Goal: Task Accomplishment & Management: Complete application form

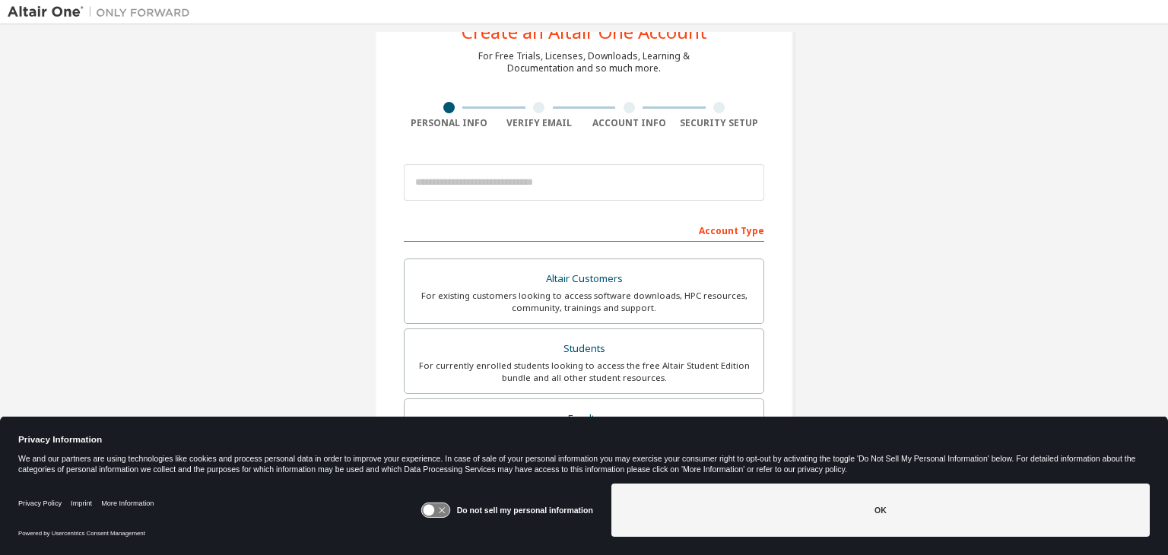
scroll to position [73, 0]
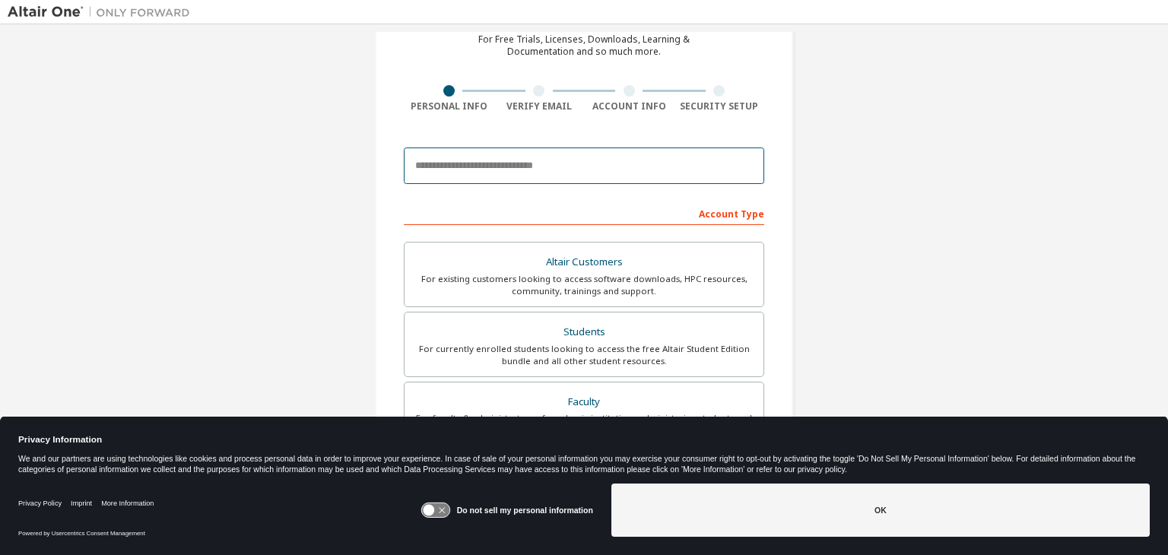
click at [554, 159] on input "email" at bounding box center [584, 166] width 360 height 36
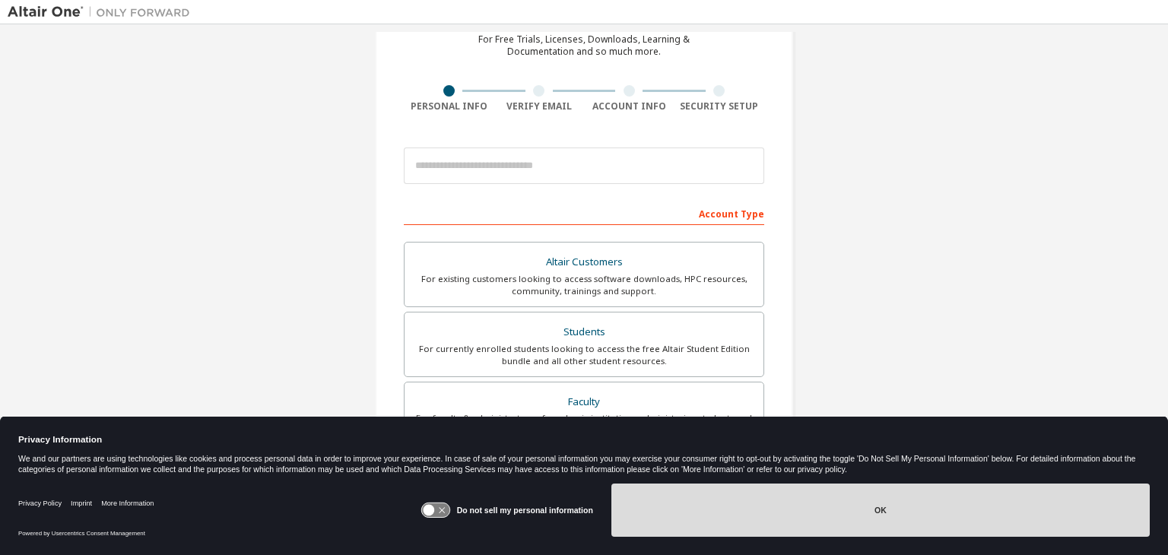
click at [820, 497] on button "OK" at bounding box center [880, 510] width 538 height 53
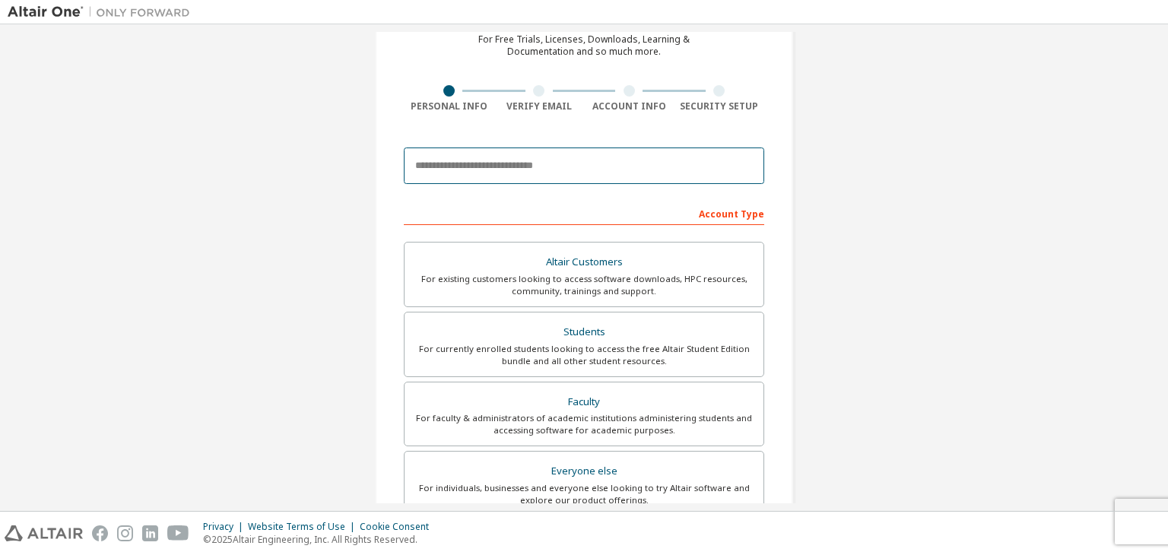
click at [633, 177] on input "email" at bounding box center [584, 166] width 360 height 36
type input "**********"
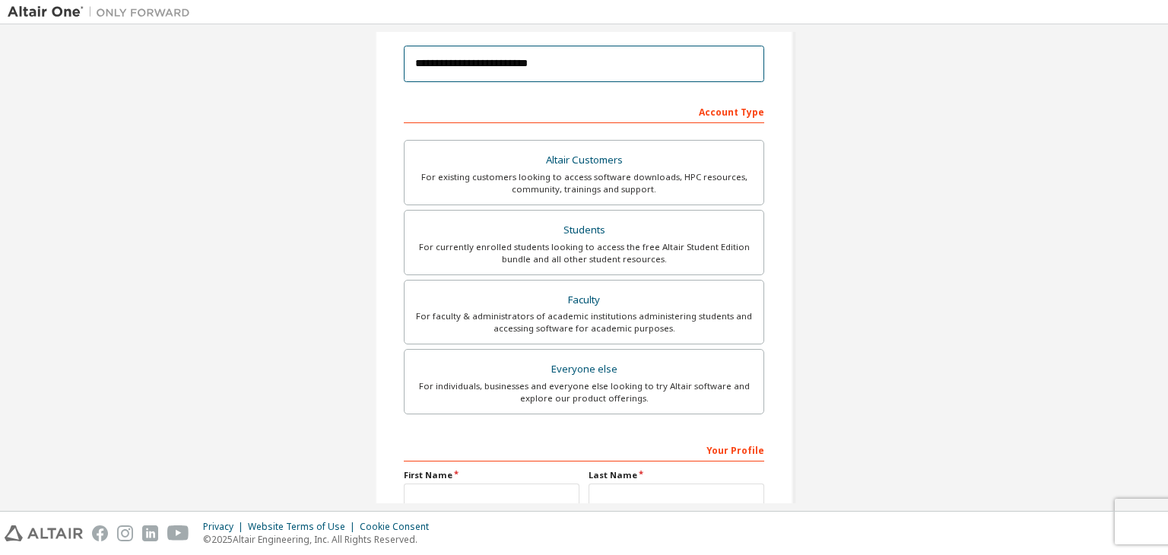
scroll to position [179, 0]
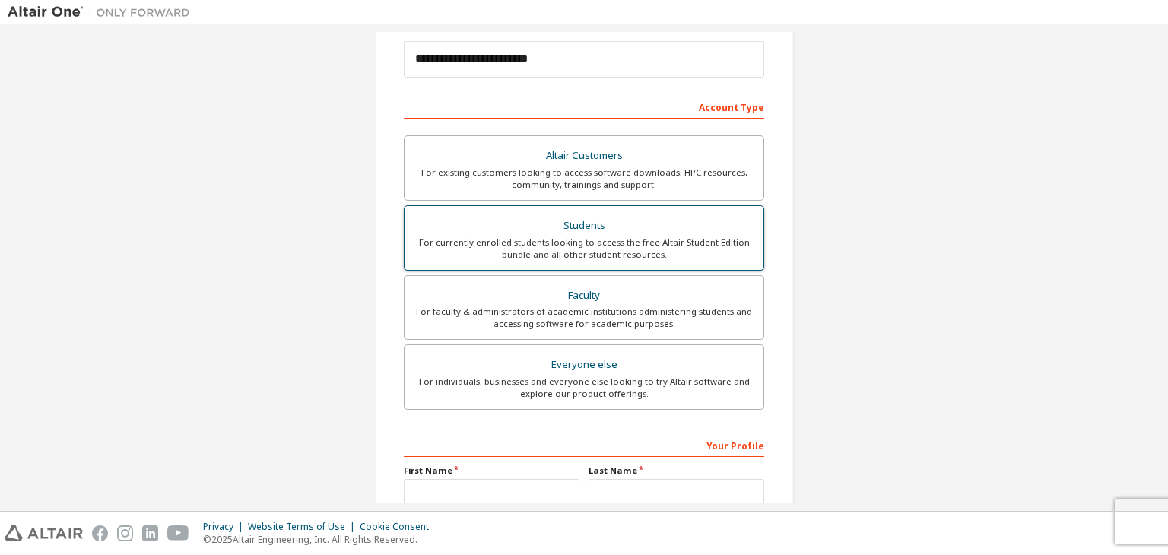
click at [709, 244] on div "For currently enrolled students looking to access the free Altair Student Editi…" at bounding box center [584, 248] width 341 height 24
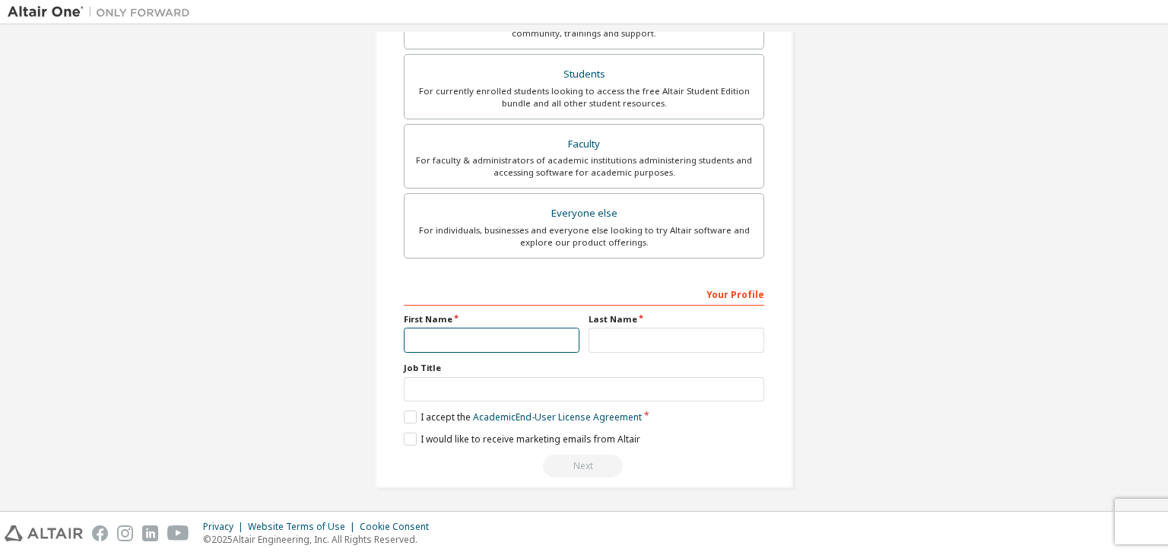
click at [529, 337] on input "text" at bounding box center [492, 340] width 176 height 25
type input "*******"
click at [642, 340] on input "text" at bounding box center [677, 340] width 176 height 25
type input "******"
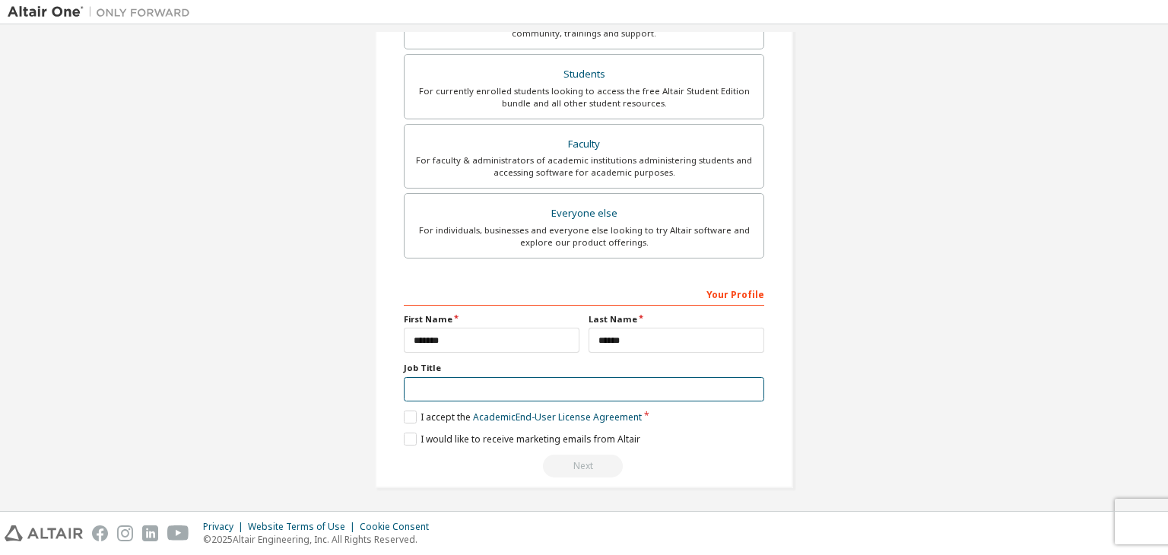
click at [642, 392] on input "text" at bounding box center [584, 389] width 360 height 25
type input "*******"
click at [414, 417] on label "I accept the Academic End-User License Agreement" at bounding box center [523, 417] width 238 height 13
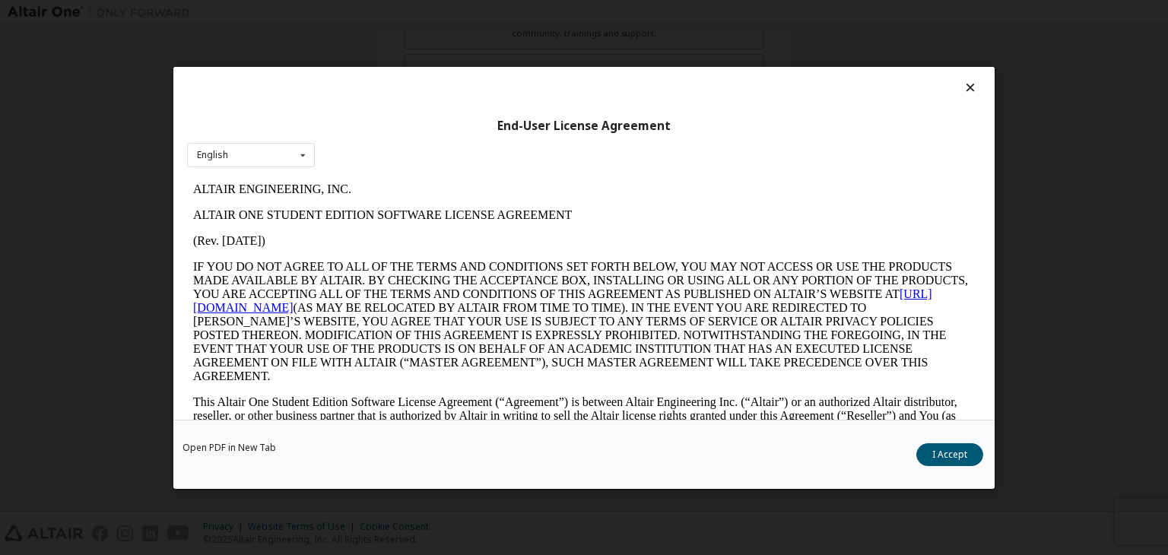
scroll to position [0, 0]
click at [947, 462] on button "I Accept" at bounding box center [949, 454] width 67 height 23
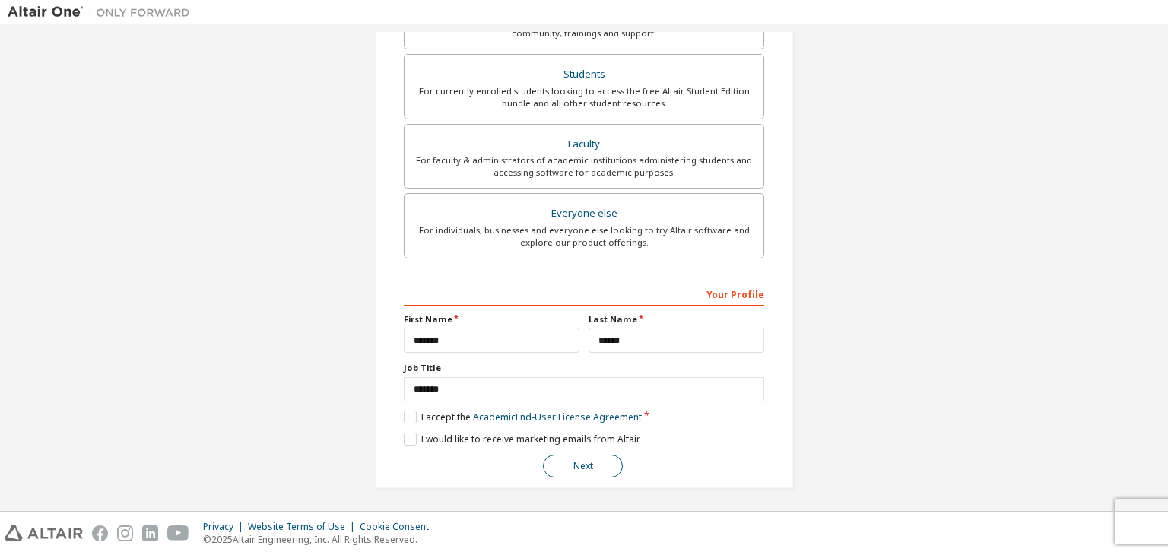
click at [585, 460] on button "Next" at bounding box center [583, 466] width 80 height 23
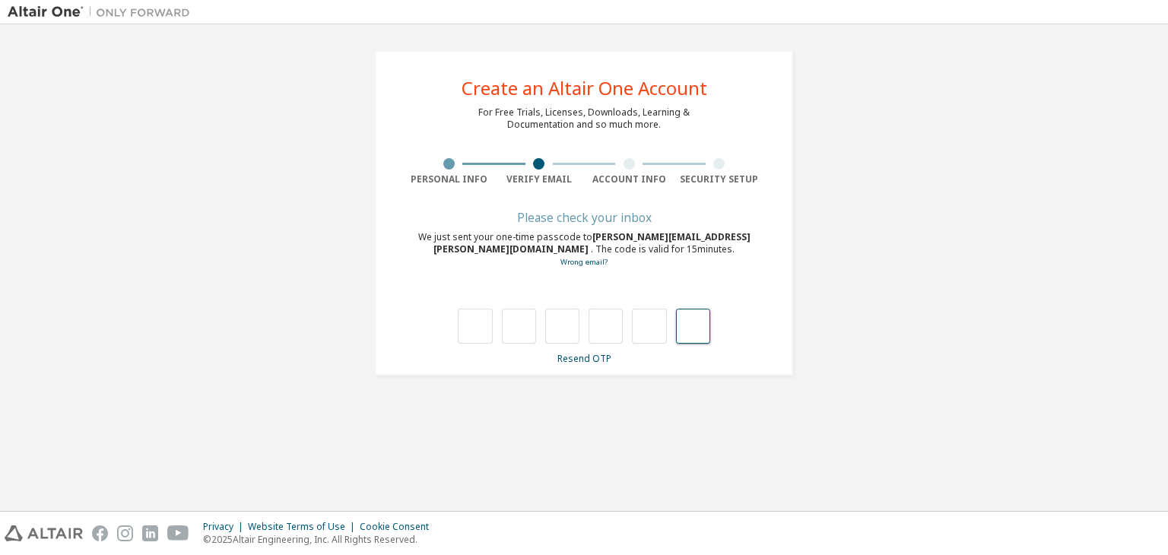
type input "*"
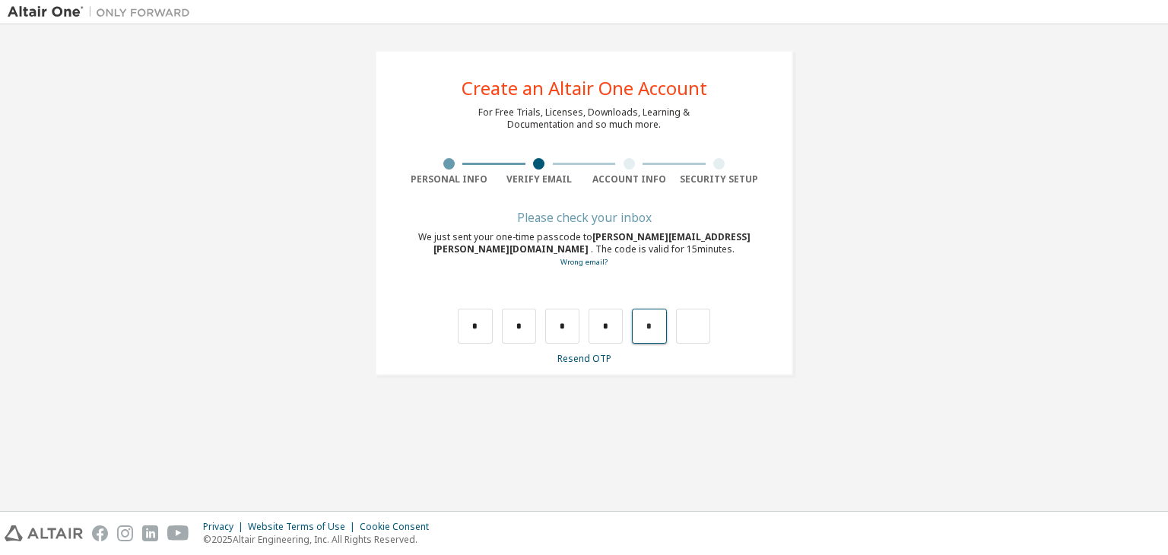
click at [656, 325] on input "*" at bounding box center [649, 326] width 34 height 35
type input "*"
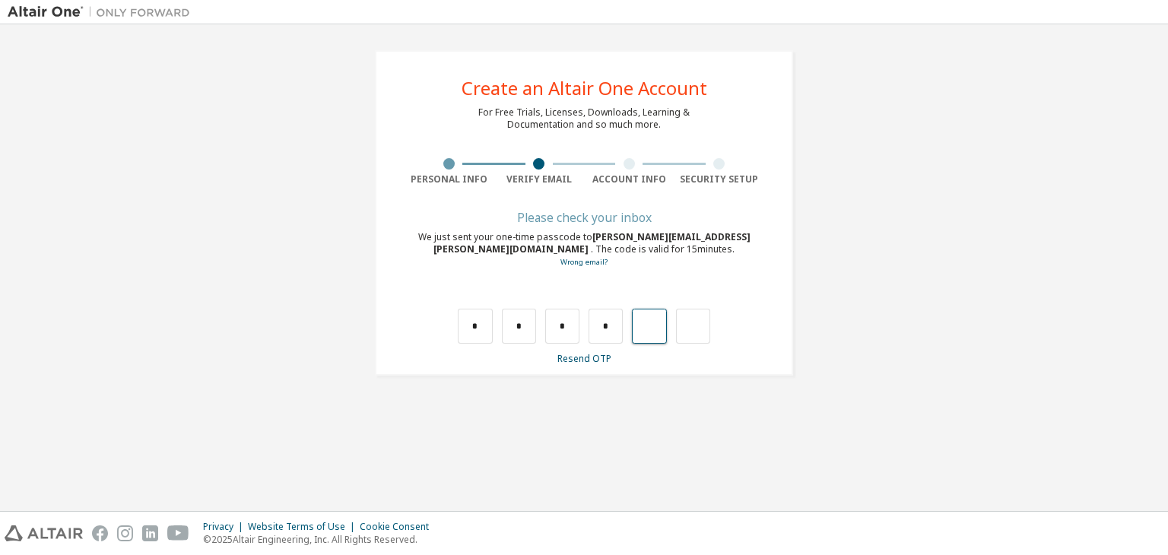
type input "*"
